Goal: Task Accomplishment & Management: Use online tool/utility

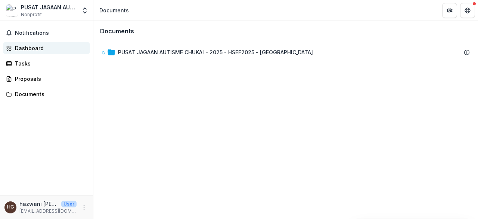
click at [53, 47] on div "Dashboard" at bounding box center [49, 48] width 69 height 8
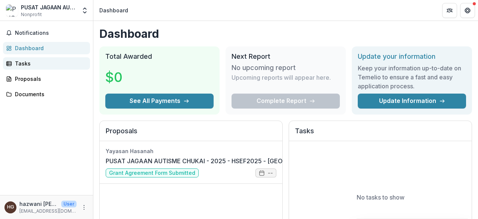
click at [53, 60] on div "Tasks" at bounding box center [49, 63] width 69 height 8
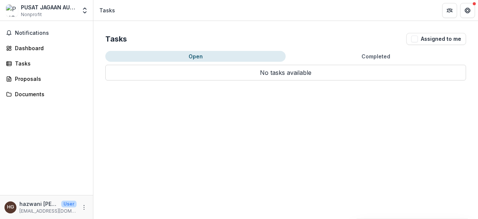
click at [393, 61] on button "Completed" at bounding box center [376, 56] width 180 height 11
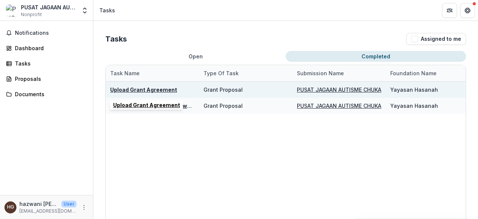
click at [117, 93] on div "Upload Grant Agreement" at bounding box center [143, 90] width 67 height 8
click at [118, 90] on u "Upload Grant Agreement" at bounding box center [143, 89] width 67 height 6
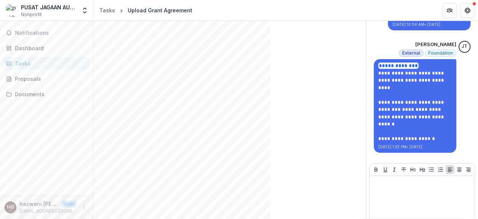
scroll to position [221, 0]
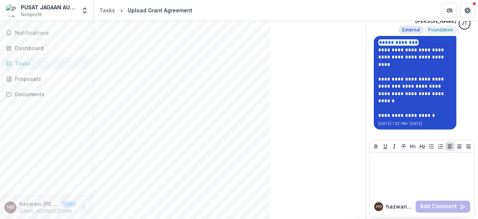
click at [406, 93] on link "**********" at bounding box center [411, 93] width 67 height 19
